Goal: Find specific page/section: Find specific page/section

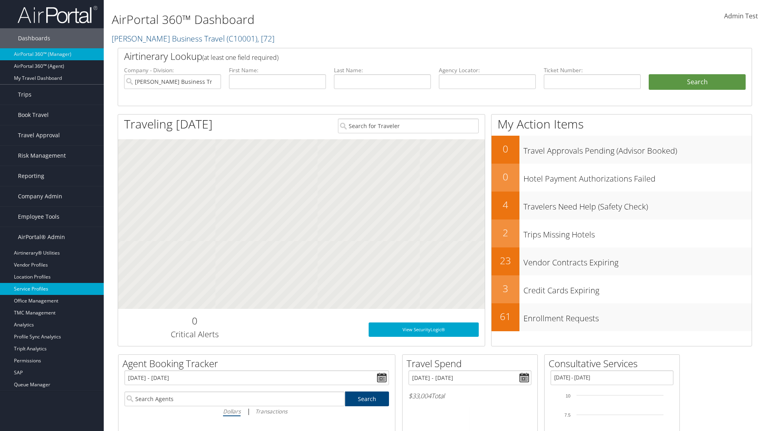
click at [52, 289] on link "Service Profiles" at bounding box center [52, 289] width 104 height 12
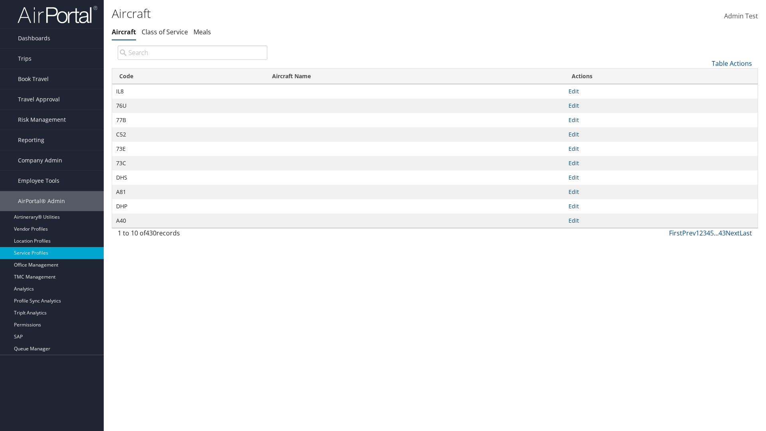
click at [188, 76] on th "Code" at bounding box center [188, 77] width 153 height 16
click at [732, 63] on link "Table Actions" at bounding box center [732, 63] width 40 height 9
click at [705, 116] on link "Page Length" at bounding box center [705, 117] width 105 height 14
click at [705, 90] on link "25" at bounding box center [705, 90] width 105 height 14
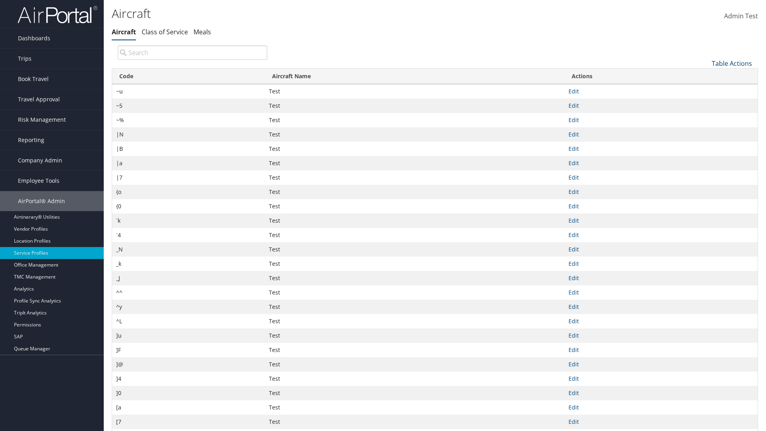
click at [732, 63] on link "Table Actions" at bounding box center [732, 63] width 40 height 9
click at [705, 116] on link "Page Length" at bounding box center [705, 117] width 105 height 14
click at [705, 103] on link "50" at bounding box center [705, 104] width 105 height 14
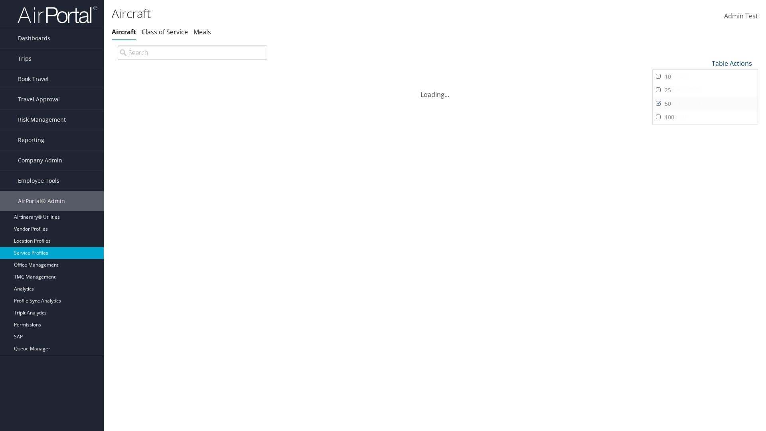
scroll to position [26, 0]
